Goal: Task Accomplishment & Management: Manage account settings

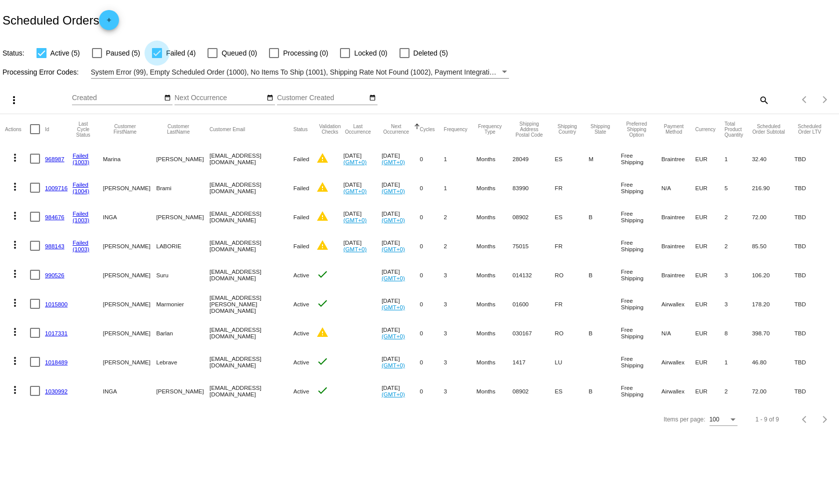
click at [157, 53] on div at bounding box center [157, 53] width 10 height 10
click at [157, 58] on input "Failed (4)" at bounding box center [157, 58] width 1 height 1
checkbox input "false"
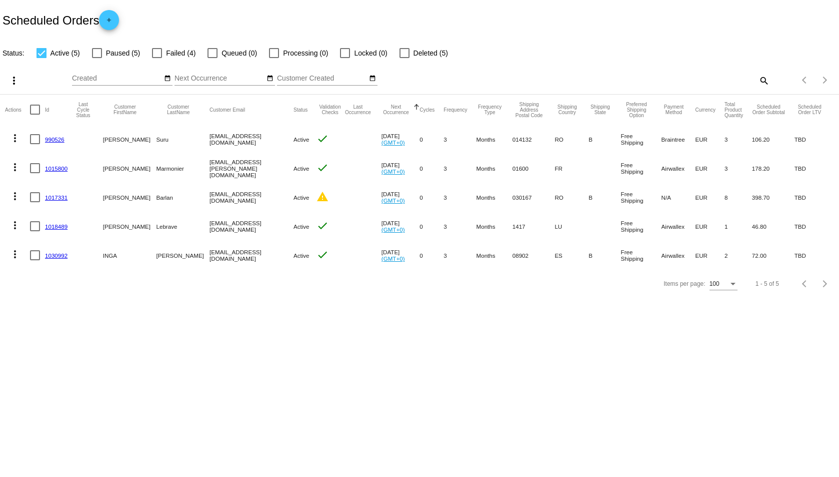
click at [760, 79] on mat-icon "search" at bounding box center [764, 81] width 12 height 16
click at [735, 81] on input "Search" at bounding box center [664, 79] width 209 height 8
paste input "ANGELA.CABRERO@MRM.COM"
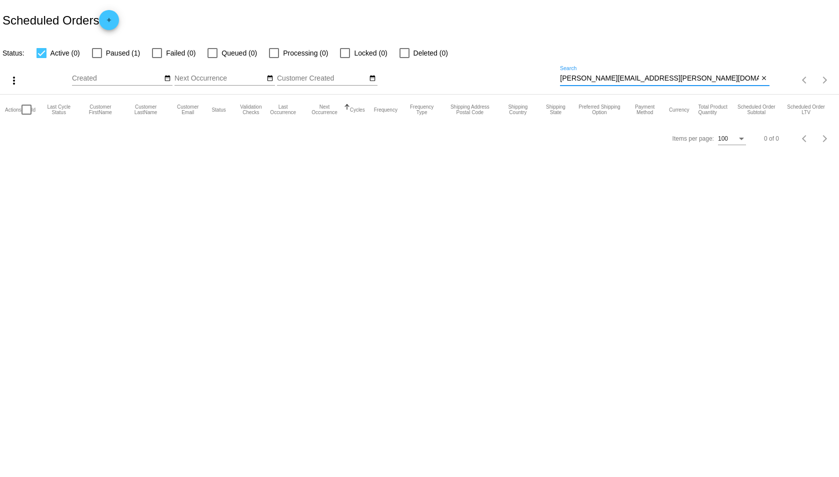
type input "ANGELA.CABRERO@MRM.COM"
click at [42, 53] on div at bounding box center [42, 53] width 10 height 10
click at [42, 58] on input "Active (0)" at bounding box center [41, 58] width 1 height 1
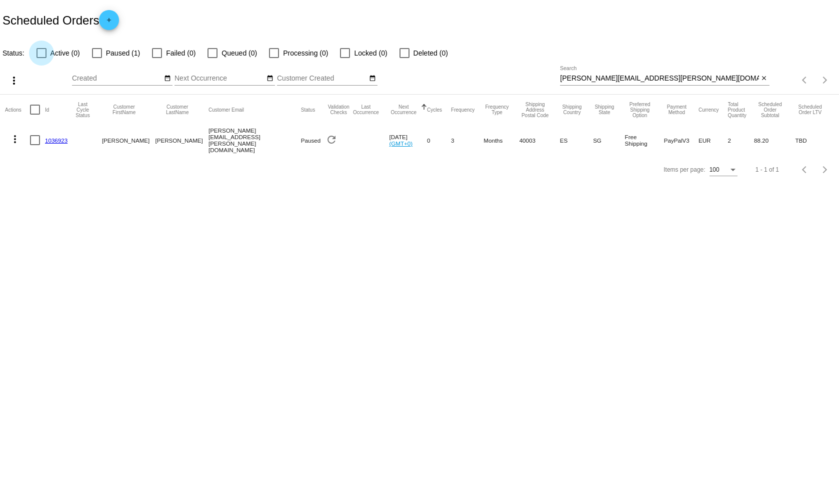
click at [43, 52] on div at bounding box center [42, 53] width 10 height 10
click at [42, 58] on input "Active (0)" at bounding box center [41, 58] width 1 height 1
checkbox input "true"
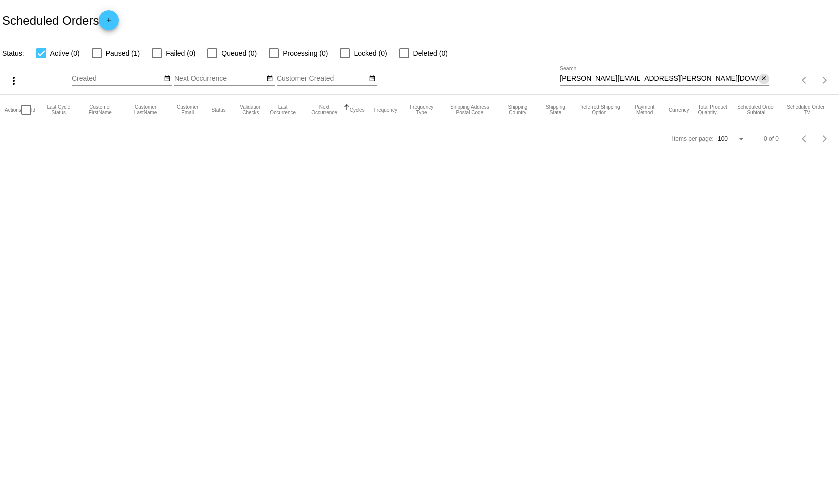
click at [767, 79] on mat-icon "close" at bounding box center [764, 79] width 7 height 8
